Goal: Transaction & Acquisition: Purchase product/service

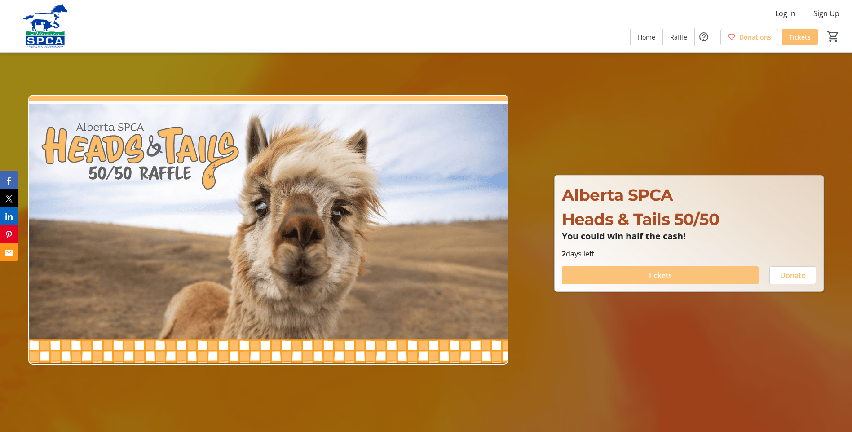
drag, startPoint x: 688, startPoint y: 305, endPoint x: 682, endPoint y: 294, distance: 12.5
click at [685, 293] on header "Alberta SPCA Heads & Tails 50/50 You could win half the cash! Alberta SPCA Head…" at bounding box center [426, 216] width 852 height 432
click at [673, 281] on span at bounding box center [660, 276] width 197 height 22
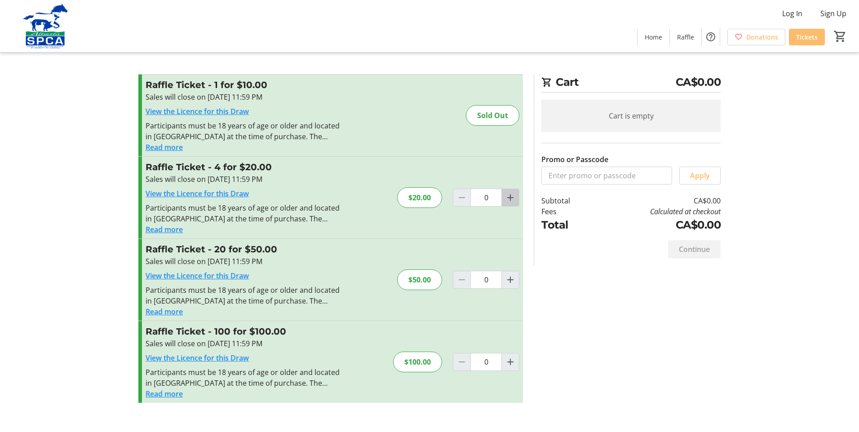
click at [508, 197] on mat-icon "Increment by one" at bounding box center [510, 197] width 11 height 11
type input "1"
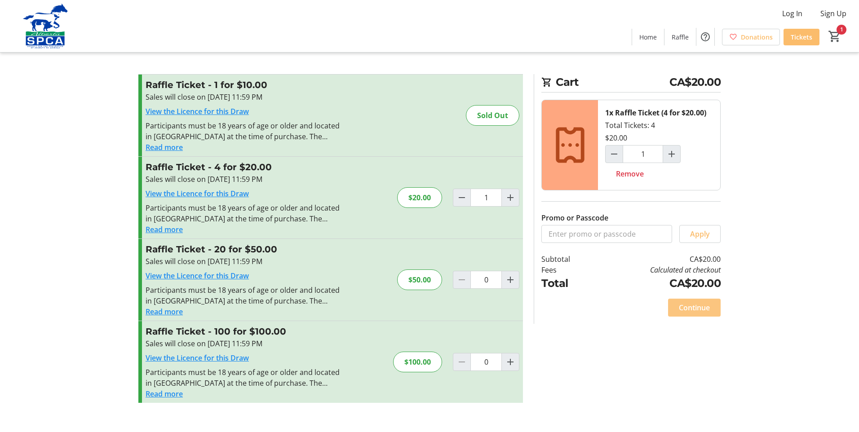
click at [701, 310] on span "Continue" at bounding box center [694, 307] width 31 height 11
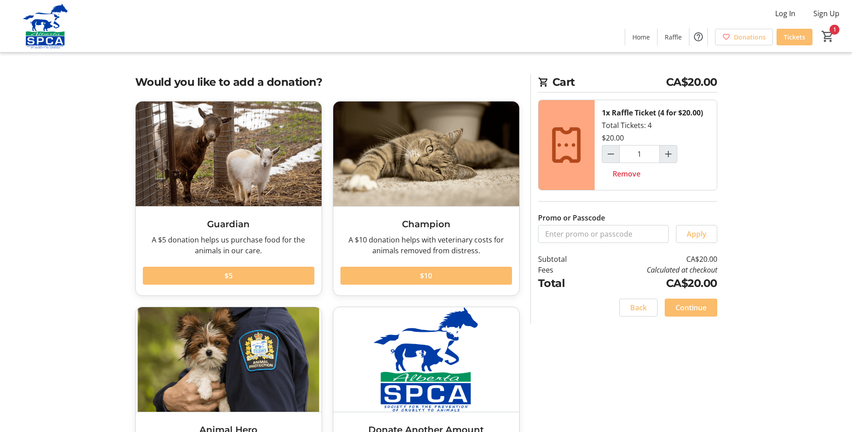
scroll to position [84, 0]
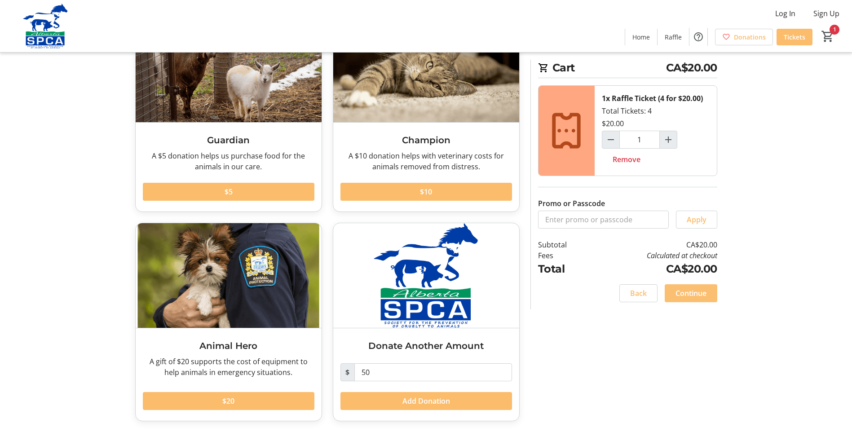
click at [697, 291] on span "Continue" at bounding box center [691, 293] width 31 height 11
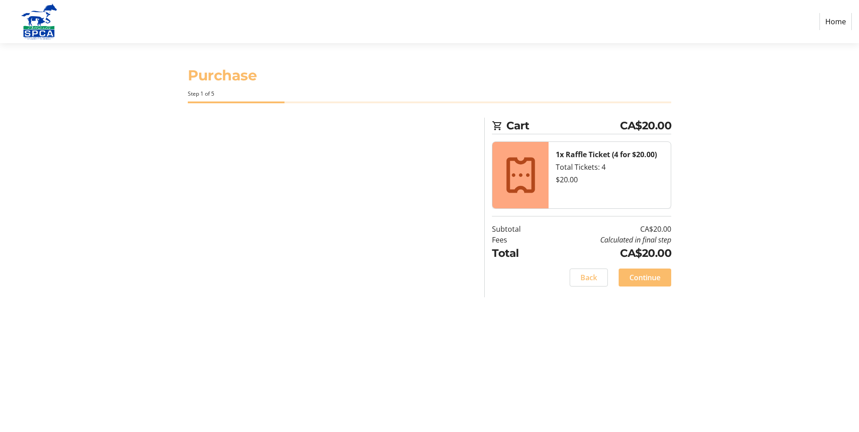
select select "CA"
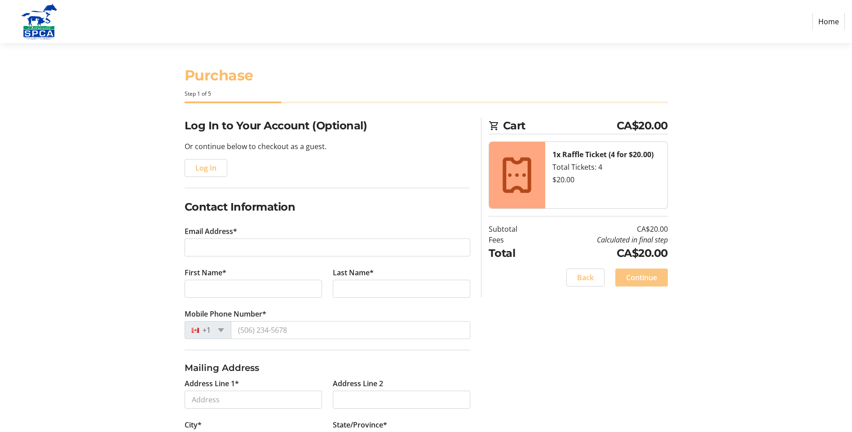
click at [643, 280] on span "Continue" at bounding box center [641, 277] width 31 height 11
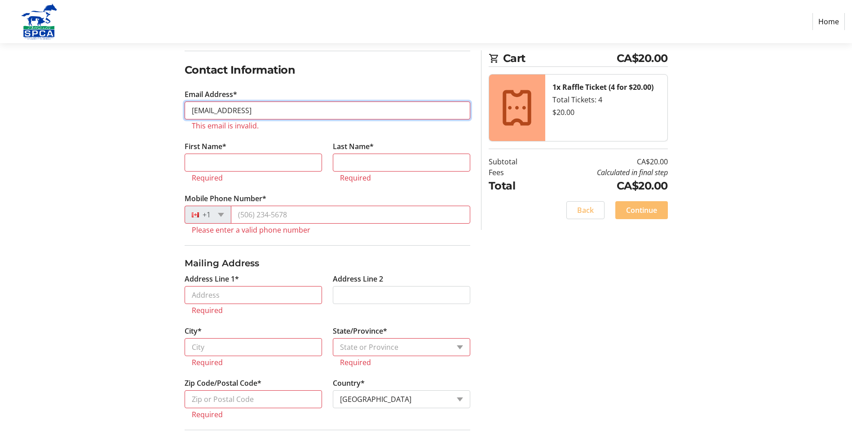
type input "[EMAIL_ADDRESS][DOMAIN_NAME]"
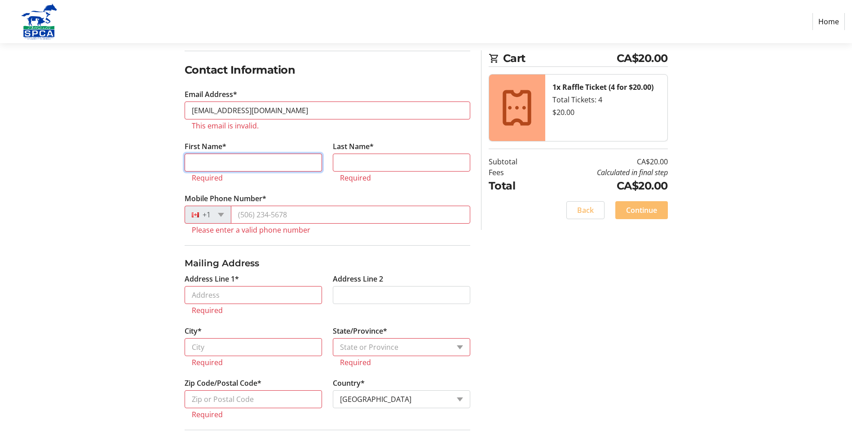
type input "[PERSON_NAME]"
type input "Steers"
type input "[PHONE_NUMBER]"
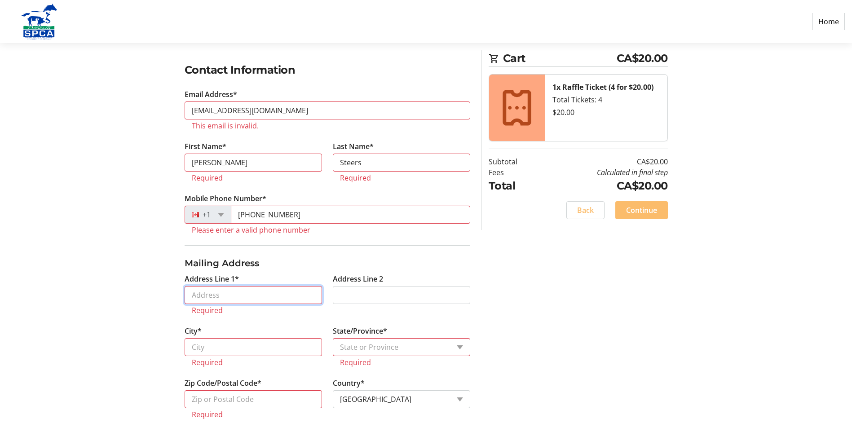
type input "[STREET_ADDRESS]"
type input "[GEOGRAPHIC_DATA]"
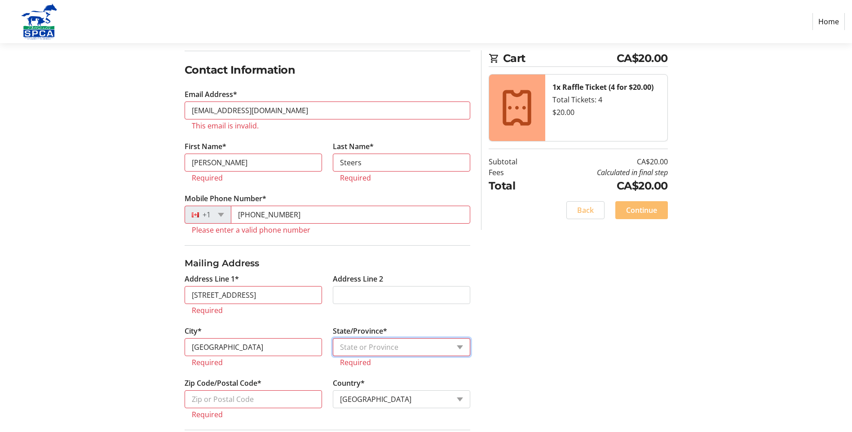
select select "AB"
type input "T1Y3V8"
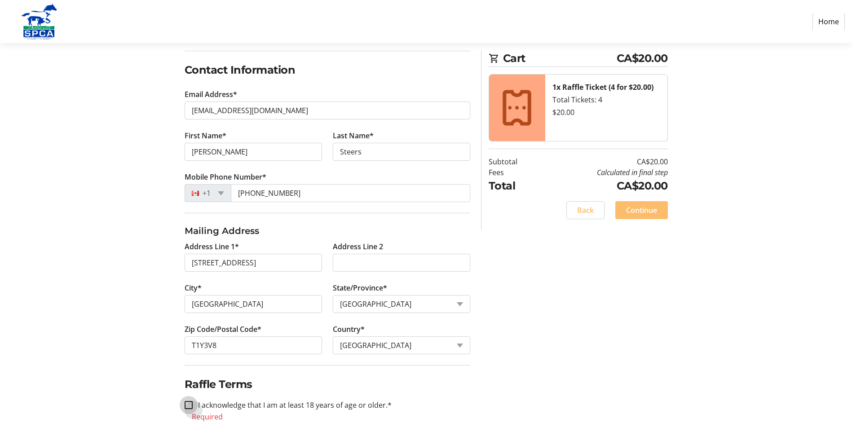
click at [190, 406] on input "I acknowledge that I am at least 18 years of age or older.*" at bounding box center [189, 405] width 8 height 8
checkbox input "true"
click at [645, 208] on span "Continue" at bounding box center [641, 210] width 31 height 11
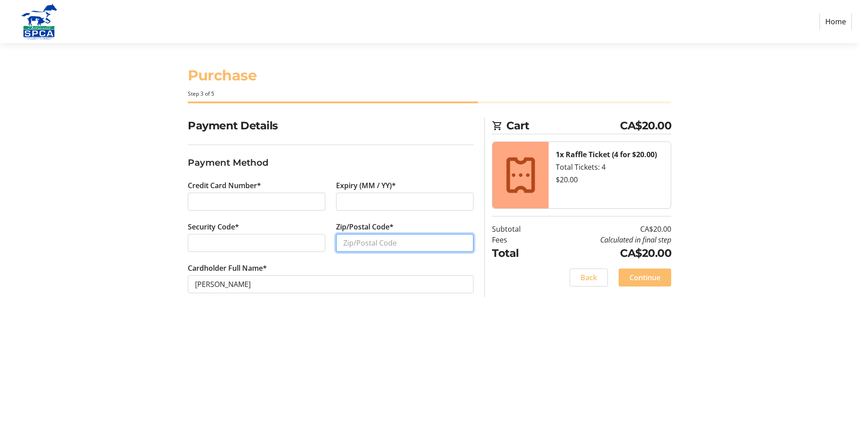
click at [360, 249] on input "Zip/Postal Code*" at bounding box center [405, 243] width 138 height 18
type input "T1Y3V8"
click at [657, 283] on span "Continue" at bounding box center [645, 277] width 31 height 11
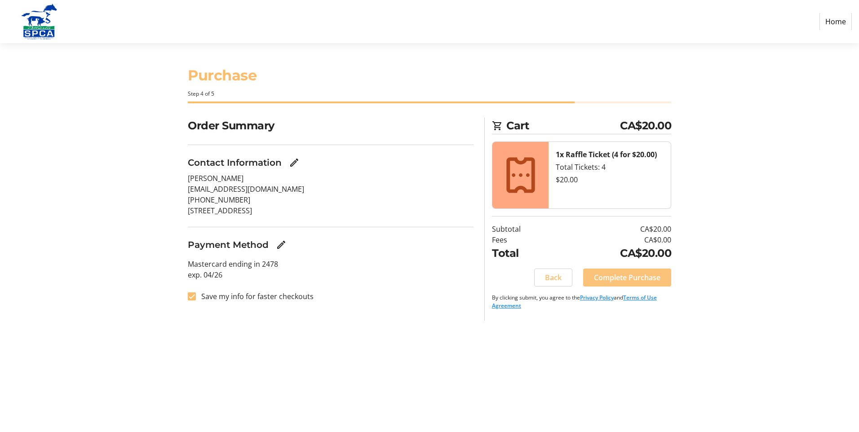
click at [655, 282] on span "Complete Purchase" at bounding box center [627, 277] width 67 height 11
